Goal: Task Accomplishment & Management: Use online tool/utility

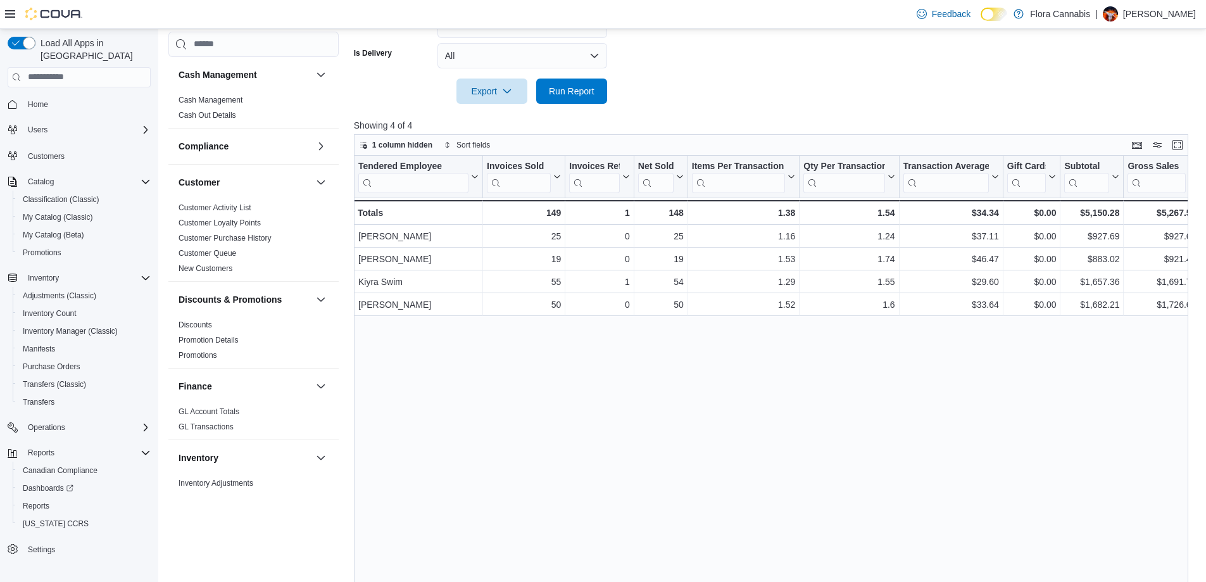
scroll to position [764, 0]
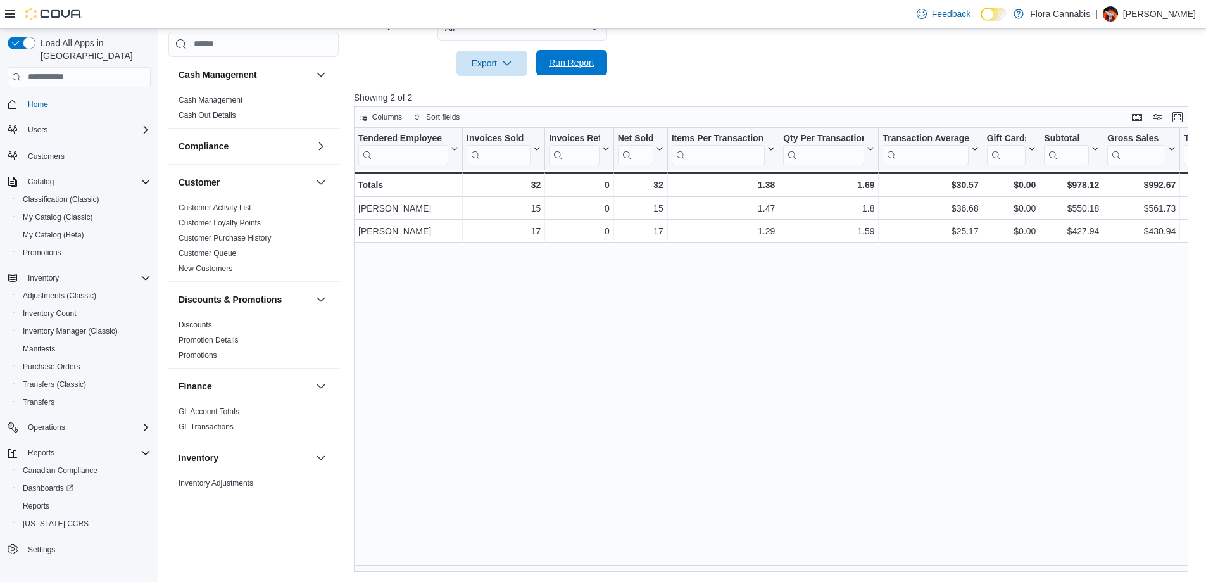
scroll to position [764, 0]
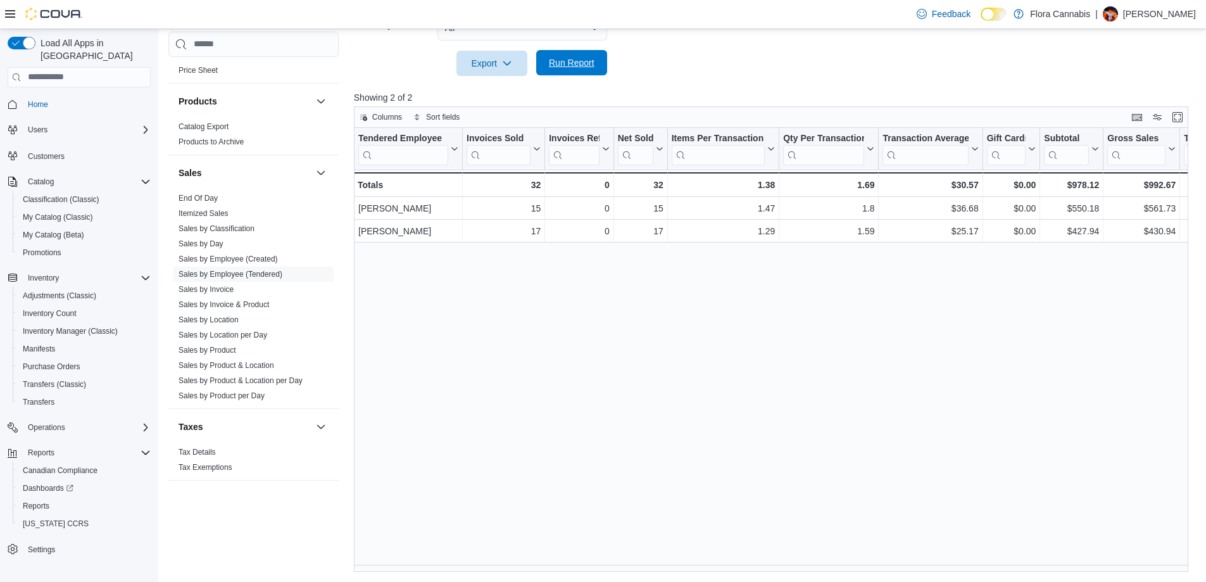
click at [571, 64] on span "Run Report" at bounding box center [572, 62] width 46 height 13
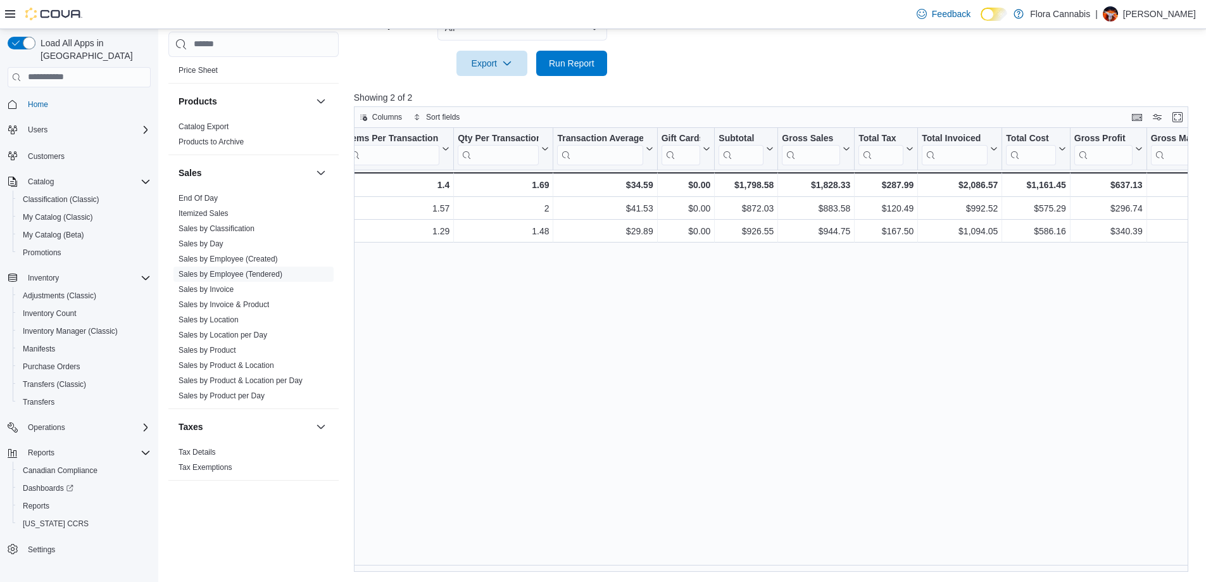
scroll to position [0, 0]
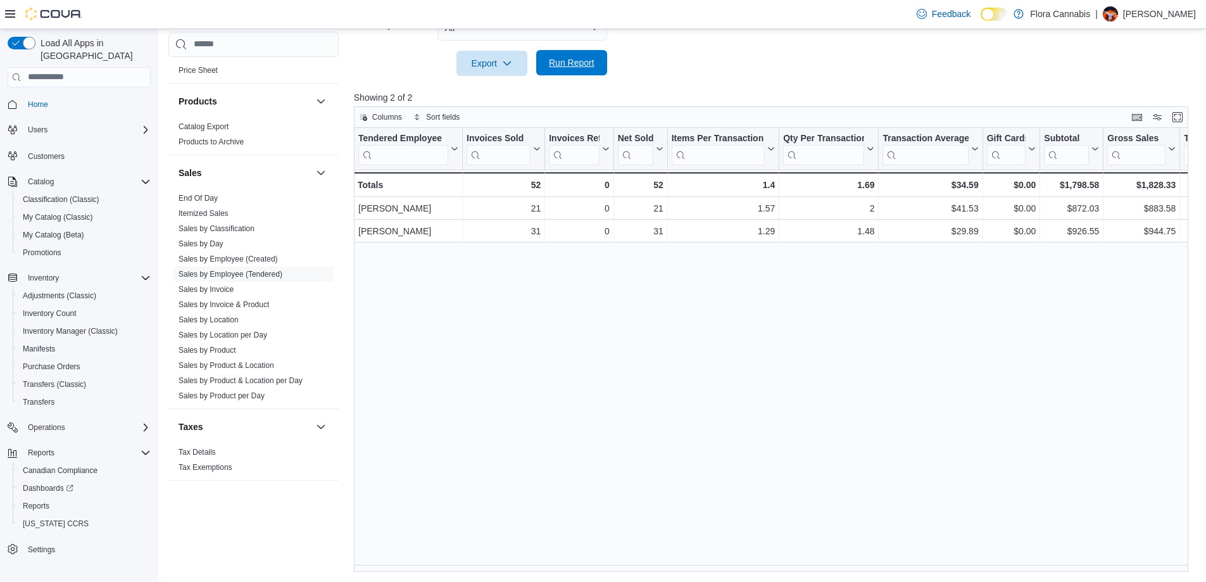
click at [558, 73] on span "Run Report" at bounding box center [572, 62] width 56 height 25
click at [576, 61] on span "Run Report" at bounding box center [572, 62] width 46 height 13
click at [580, 59] on span "Run Report" at bounding box center [572, 62] width 46 height 13
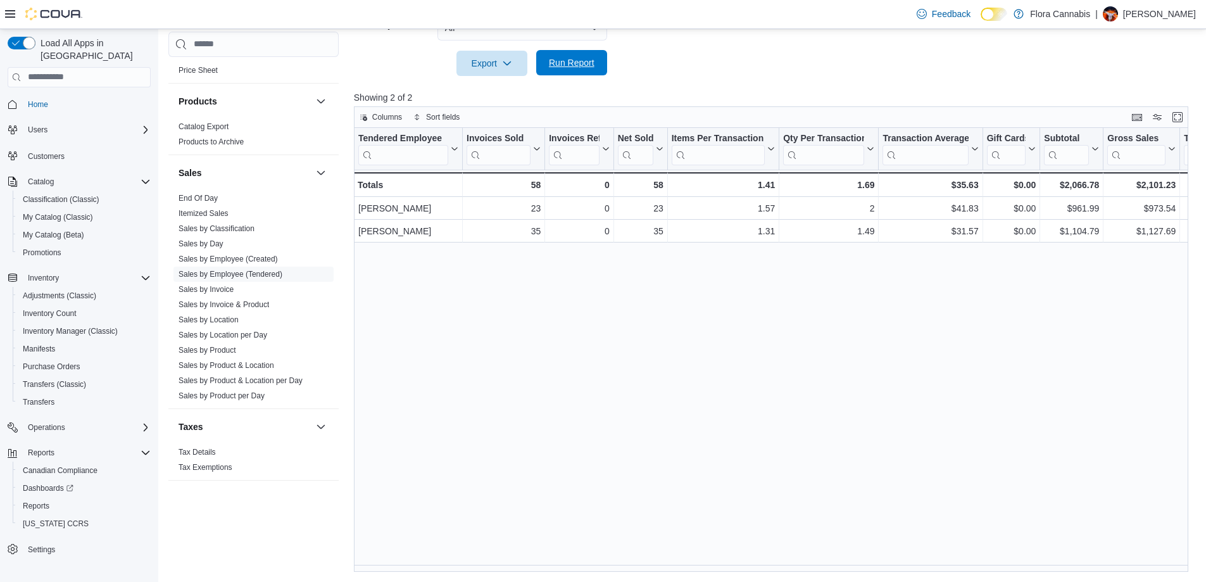
click at [580, 59] on span "Run Report" at bounding box center [572, 62] width 46 height 13
click at [577, 78] on div at bounding box center [775, 83] width 843 height 15
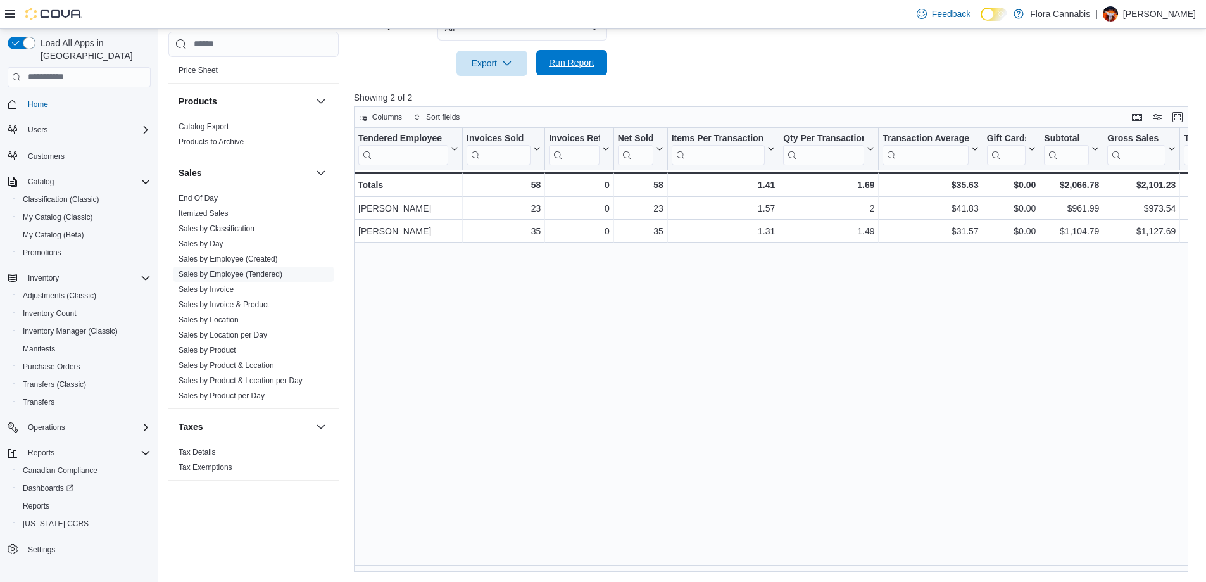
click at [575, 66] on span "Run Report" at bounding box center [572, 62] width 46 height 13
click at [574, 65] on span "Run Report" at bounding box center [572, 62] width 46 height 13
click at [574, 66] on span "Run Report" at bounding box center [572, 62] width 46 height 13
drag, startPoint x: 556, startPoint y: 572, endPoint x: 876, endPoint y: 583, distance: 319.2
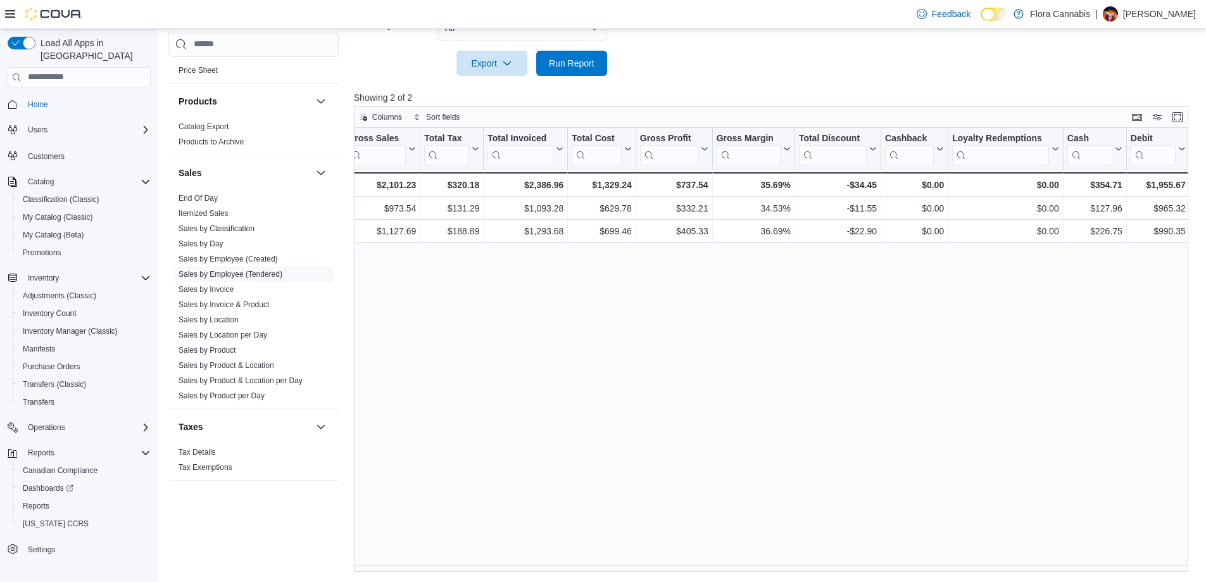
scroll to position [0, 763]
click at [565, 67] on span "Run Report" at bounding box center [572, 62] width 46 height 13
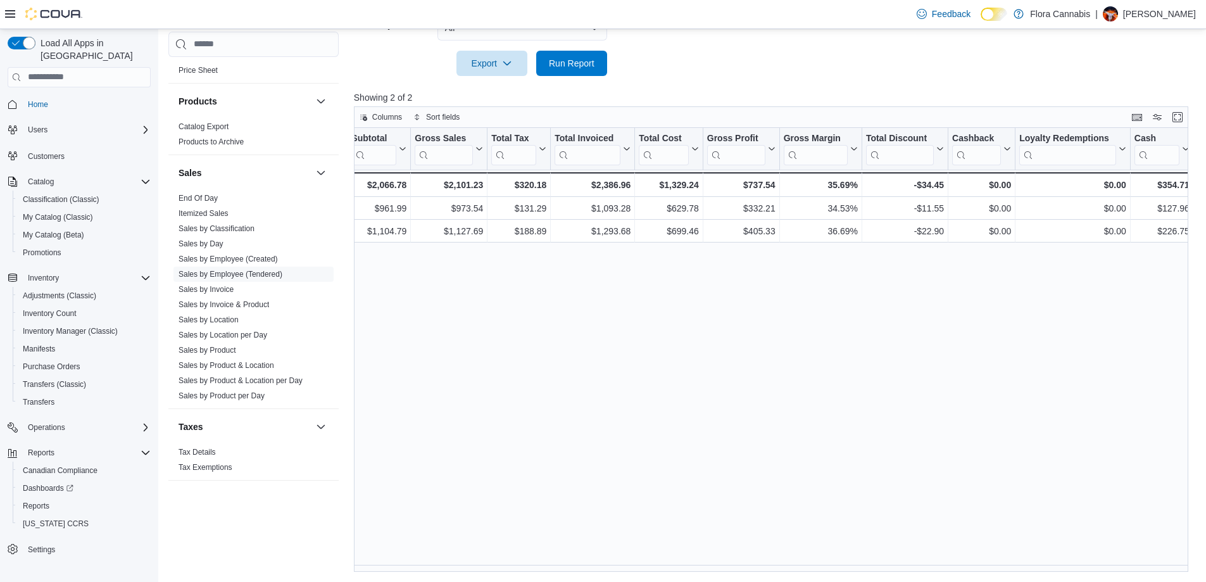
scroll to position [0, 0]
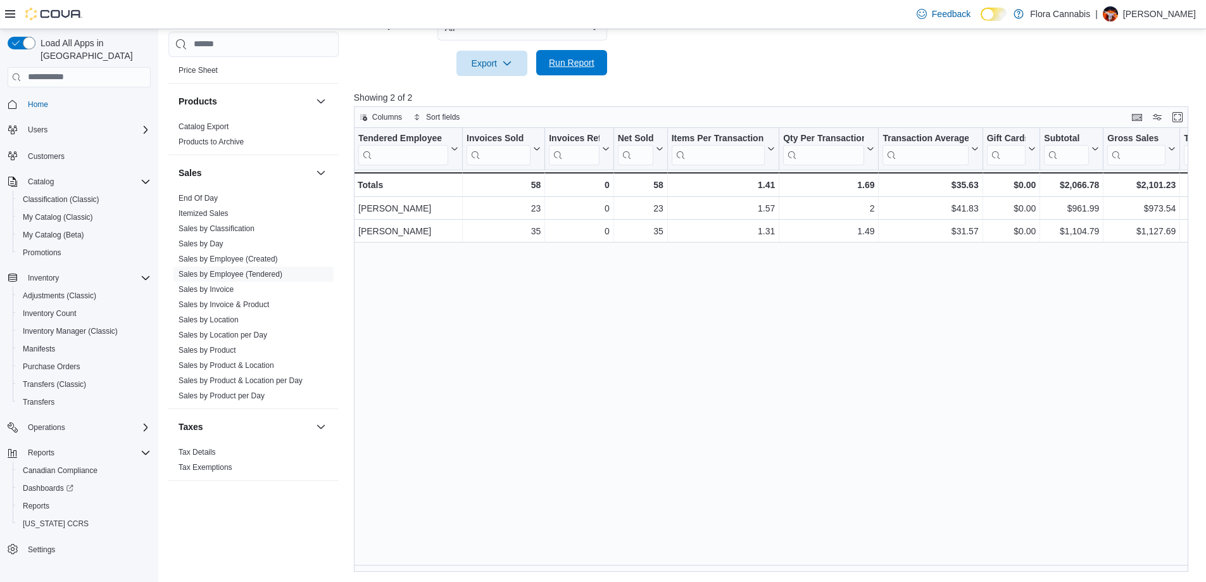
click at [563, 70] on span "Run Report" at bounding box center [572, 62] width 56 height 25
click at [577, 65] on span "Run Report" at bounding box center [572, 62] width 46 height 13
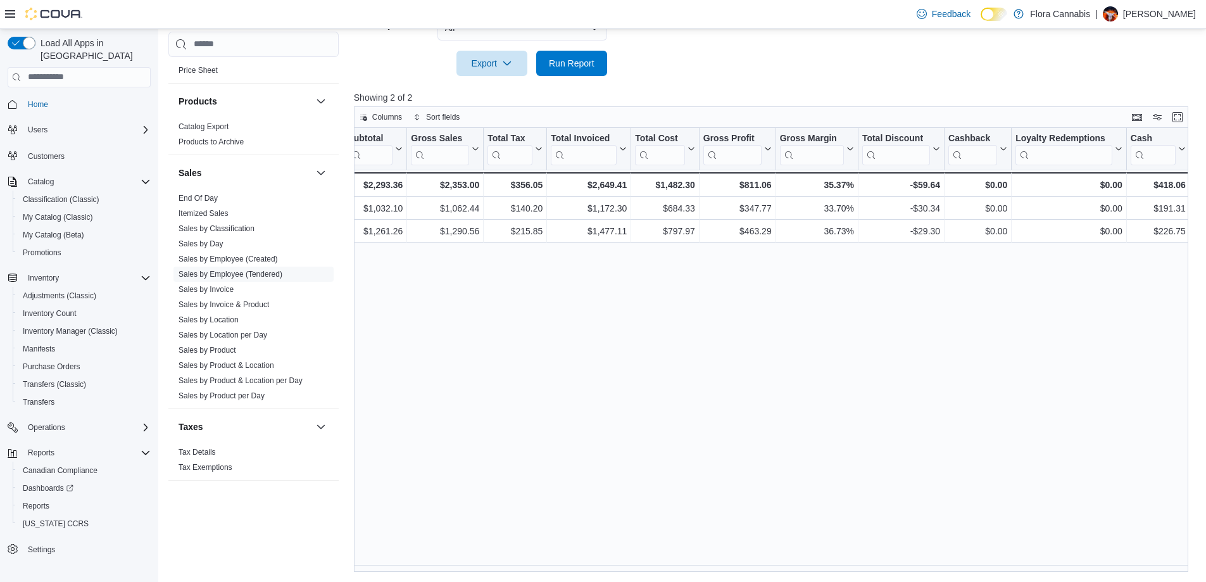
scroll to position [0, 701]
click at [573, 58] on span "Run Report" at bounding box center [572, 62] width 46 height 13
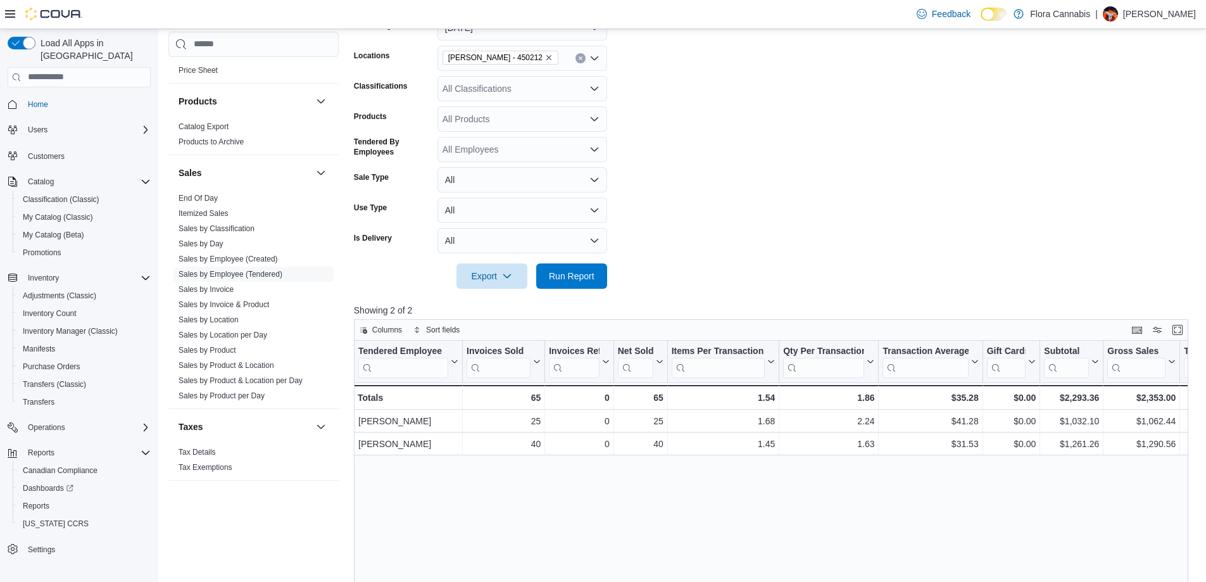
scroll to position [0, 0]
